Goal: Transaction & Acquisition: Purchase product/service

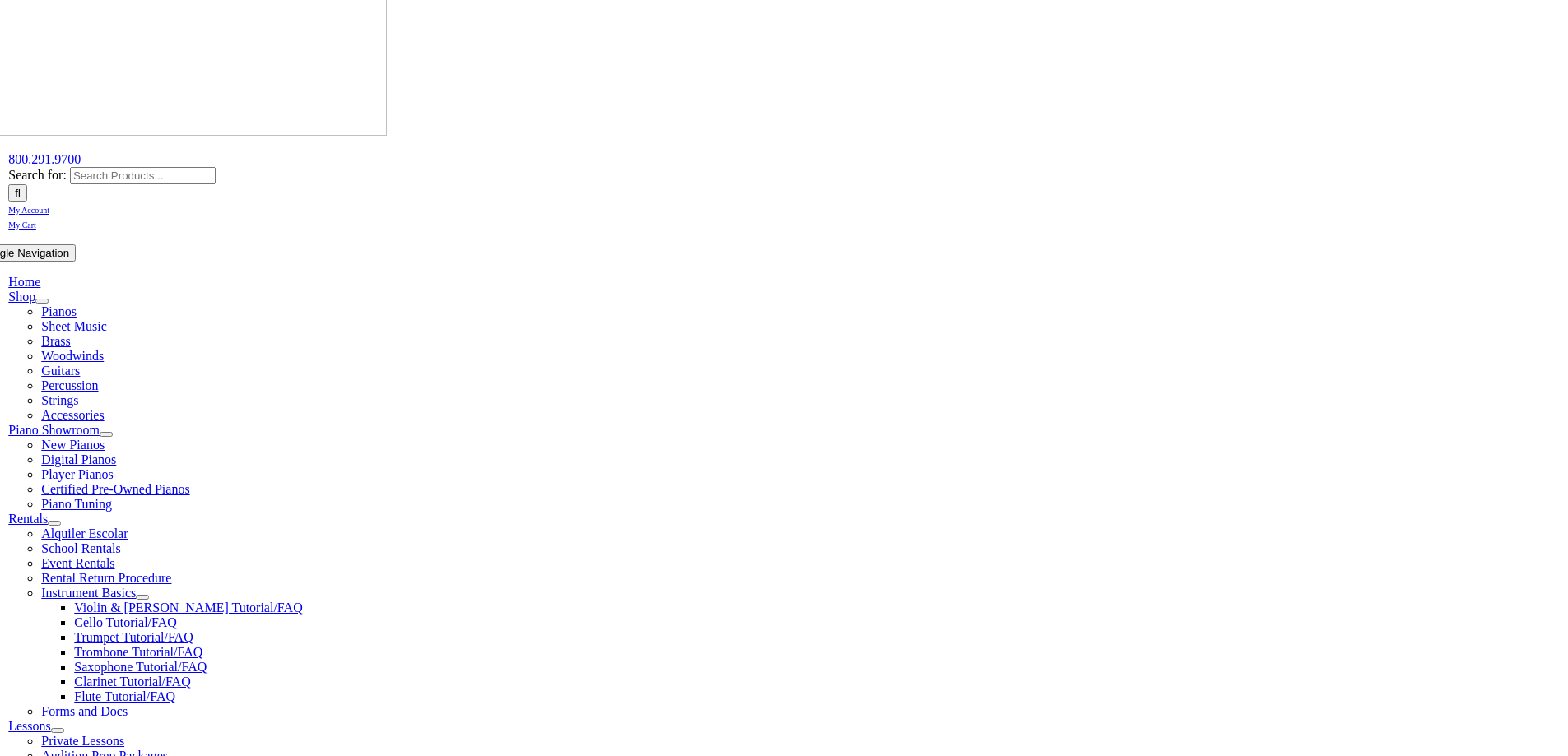
scroll to position [411, 0]
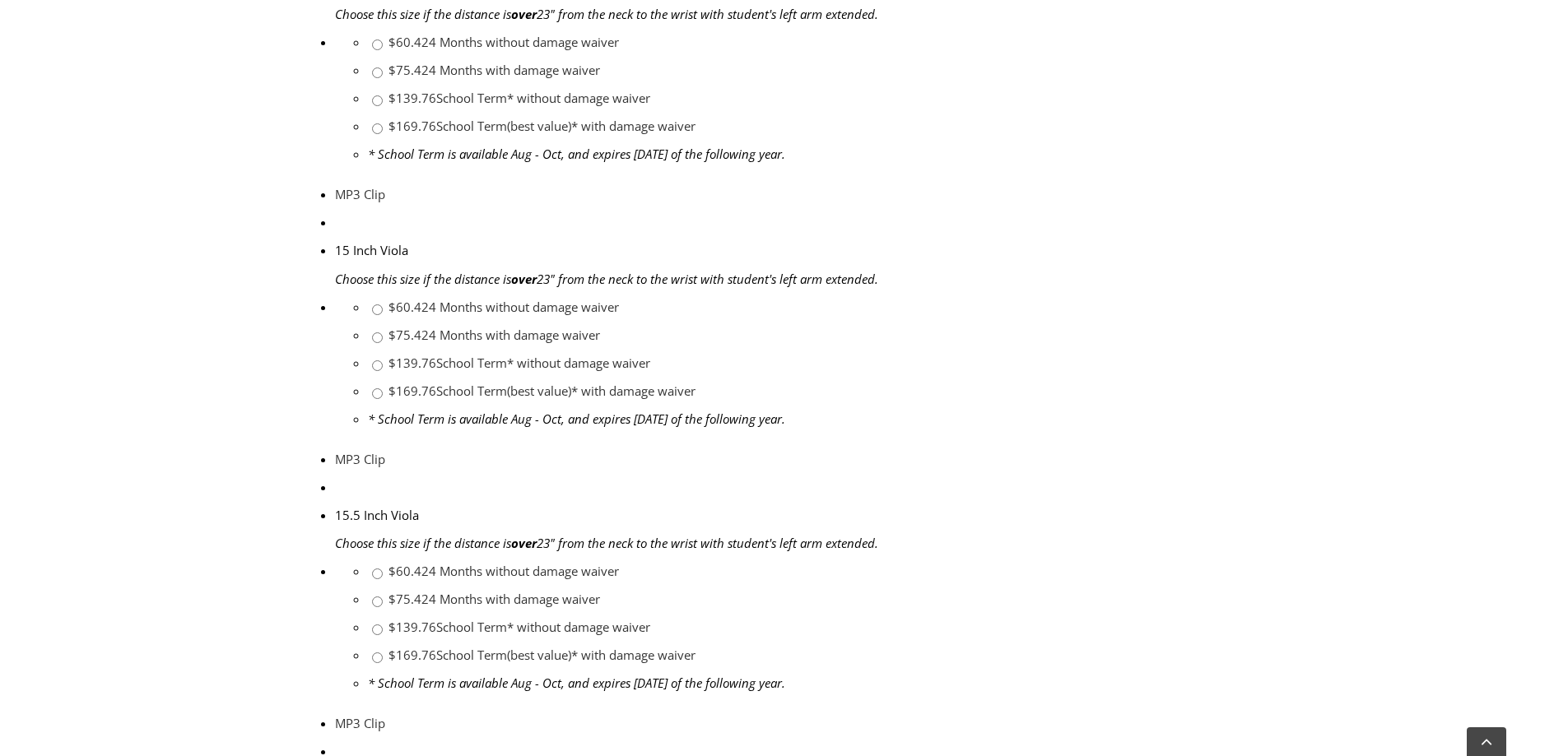
scroll to position [3127, 0]
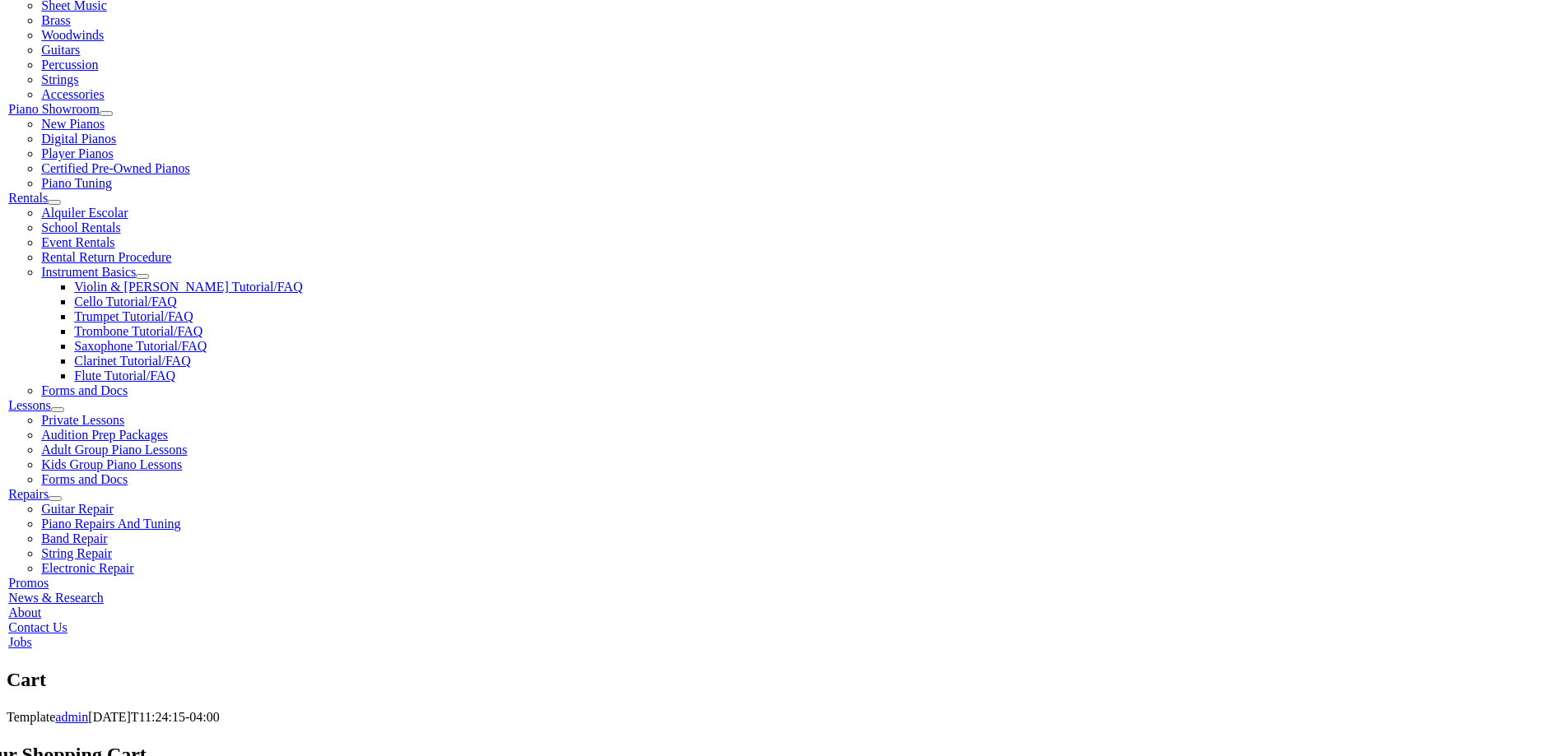
scroll to position [411, 0]
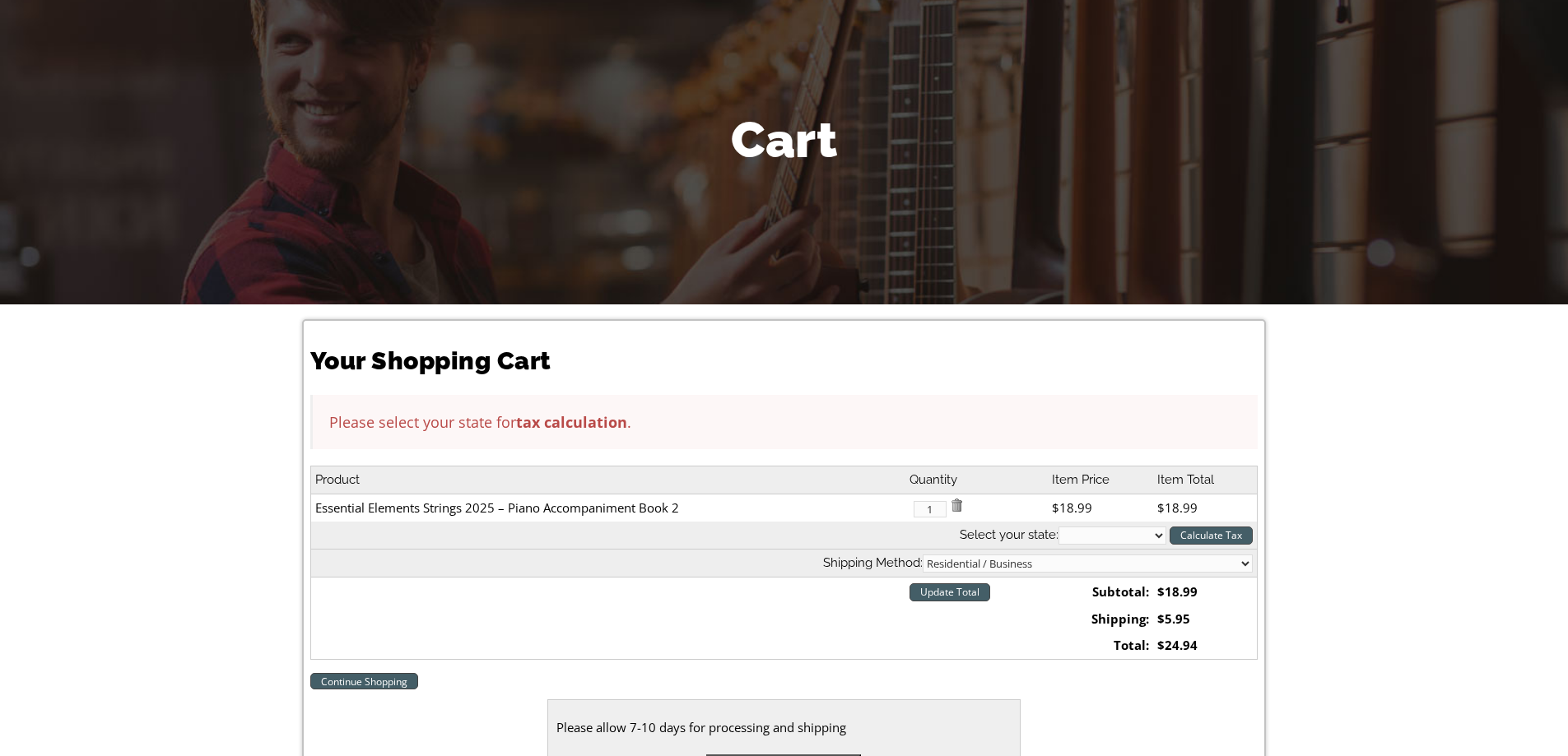
scroll to position [493, 0]
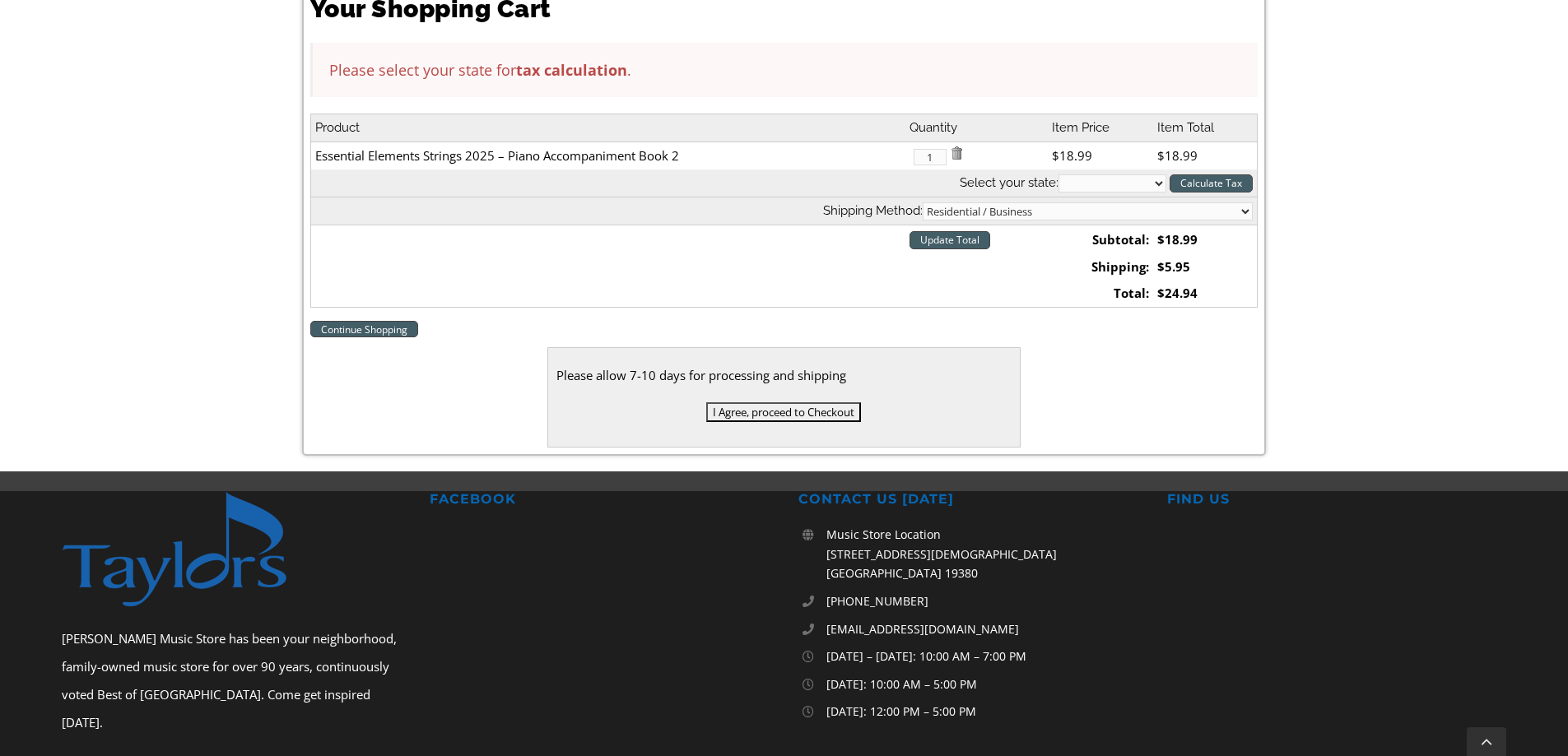
click at [1128, 185] on select "Alabama Alaska Arizona Arkansas California Colorado Connecticut Delaware D. C. …" at bounding box center [1112, 183] width 107 height 18
select select "PA"
click at [1058, 174] on select "Alabama Alaska Arizona Arkansas California Colorado Connecticut Delaware D. C. …" at bounding box center [1112, 183] width 107 height 18
click at [754, 414] on input "I Agree, proceed to Checkout" at bounding box center [783, 412] width 154 height 20
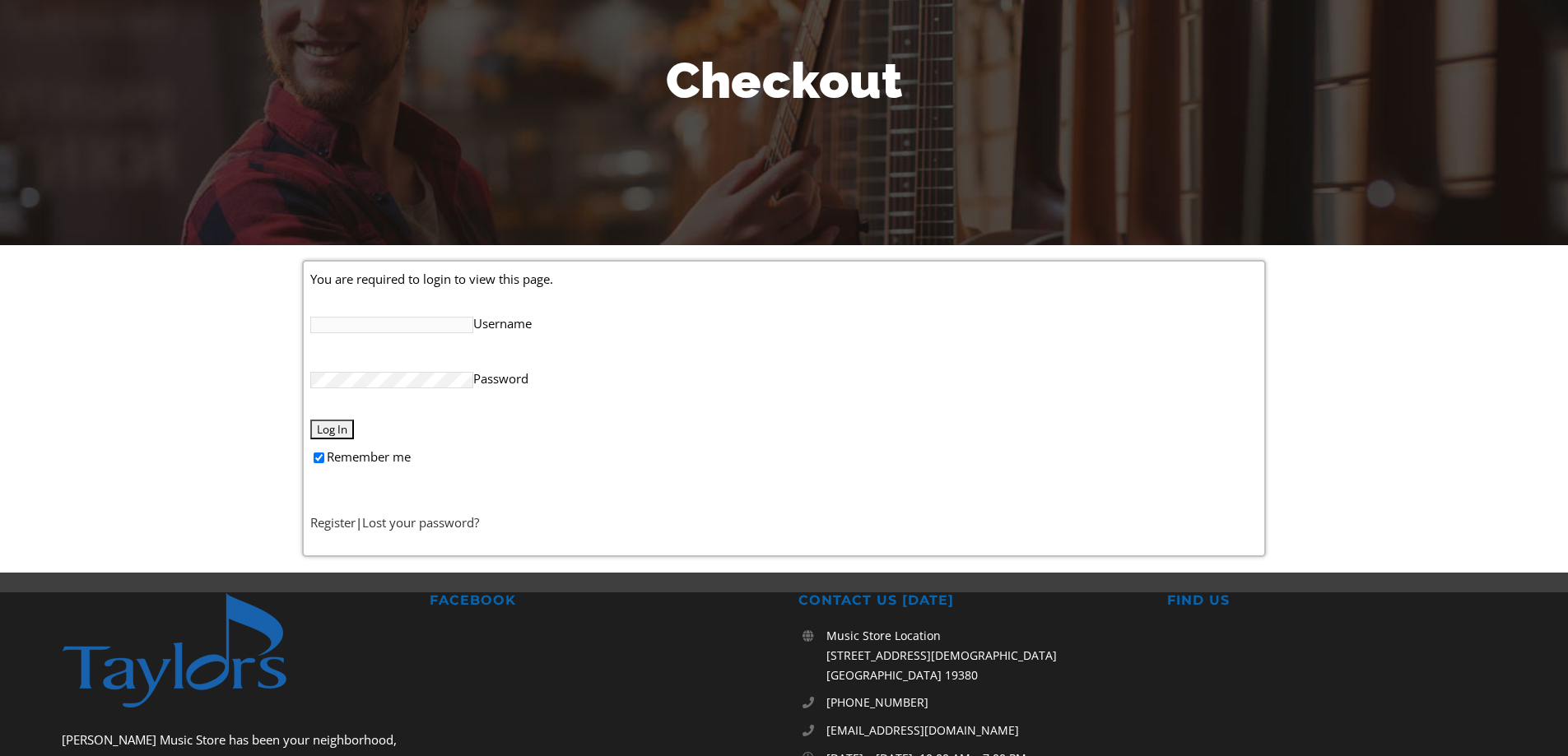
scroll to position [409, 0]
